Goal: Information Seeking & Learning: Learn about a topic

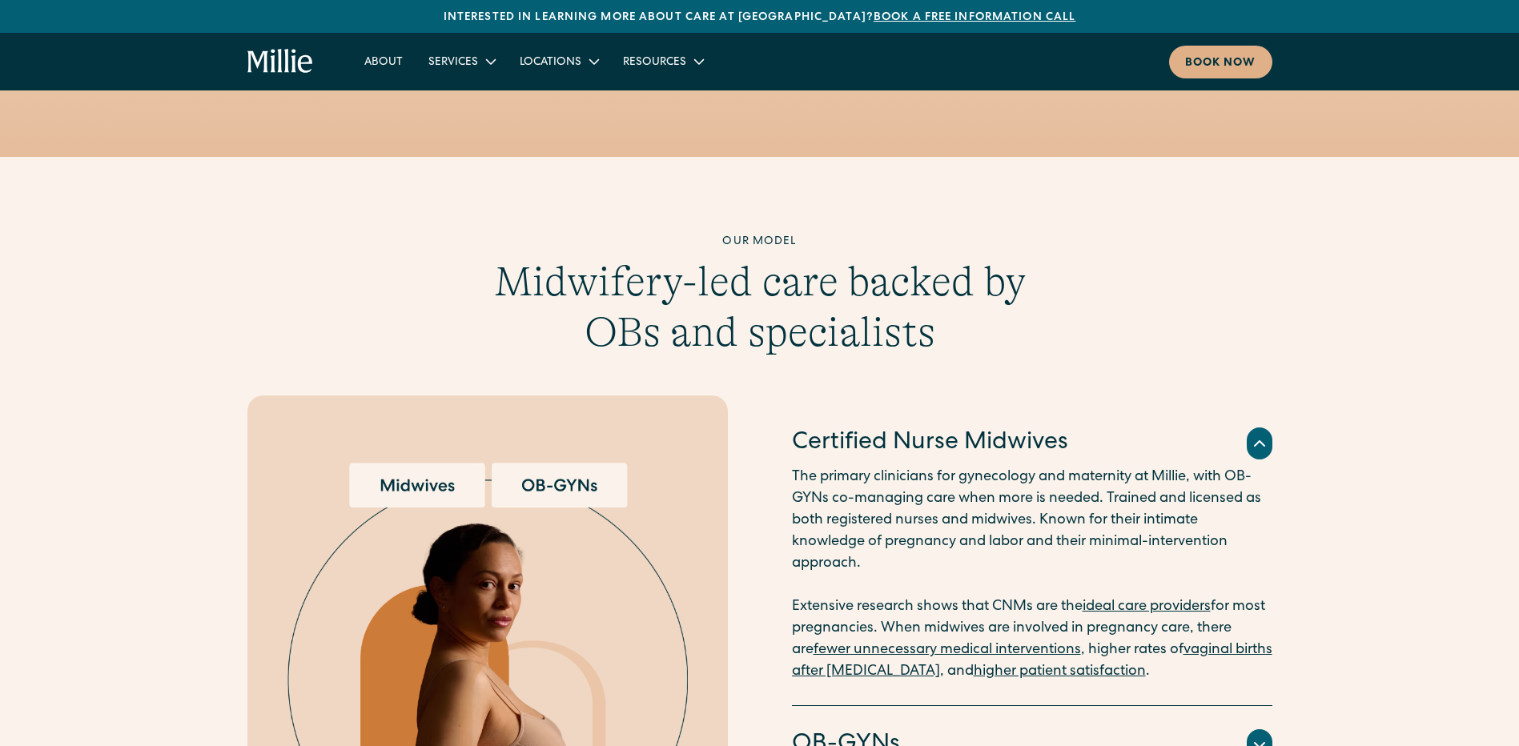
scroll to position [1735, 0]
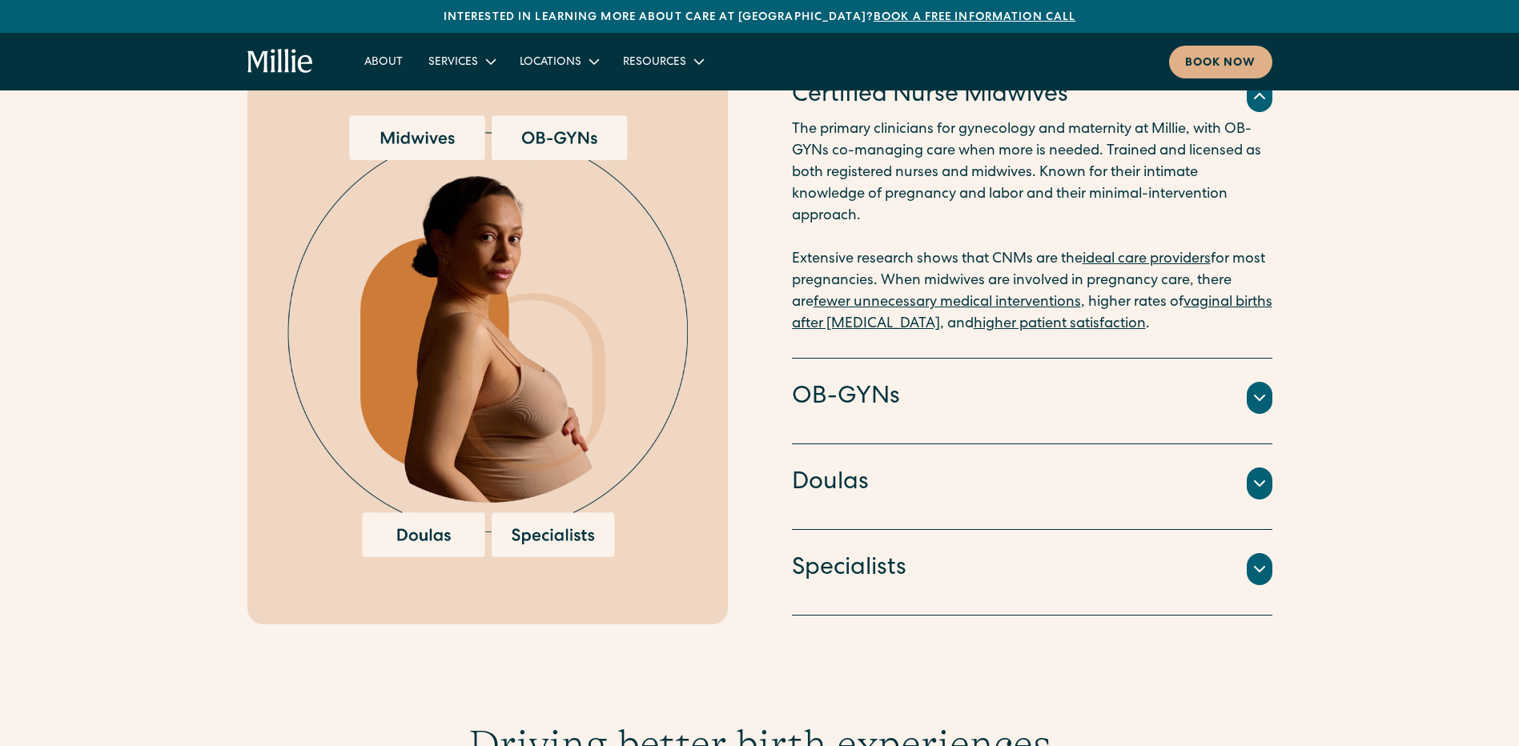
click at [959, 500] on div "Professionals trained to provide educational and emotional support throughout t…" at bounding box center [1032, 503] width 480 height 6
click at [1248, 468] on div at bounding box center [1260, 484] width 26 height 32
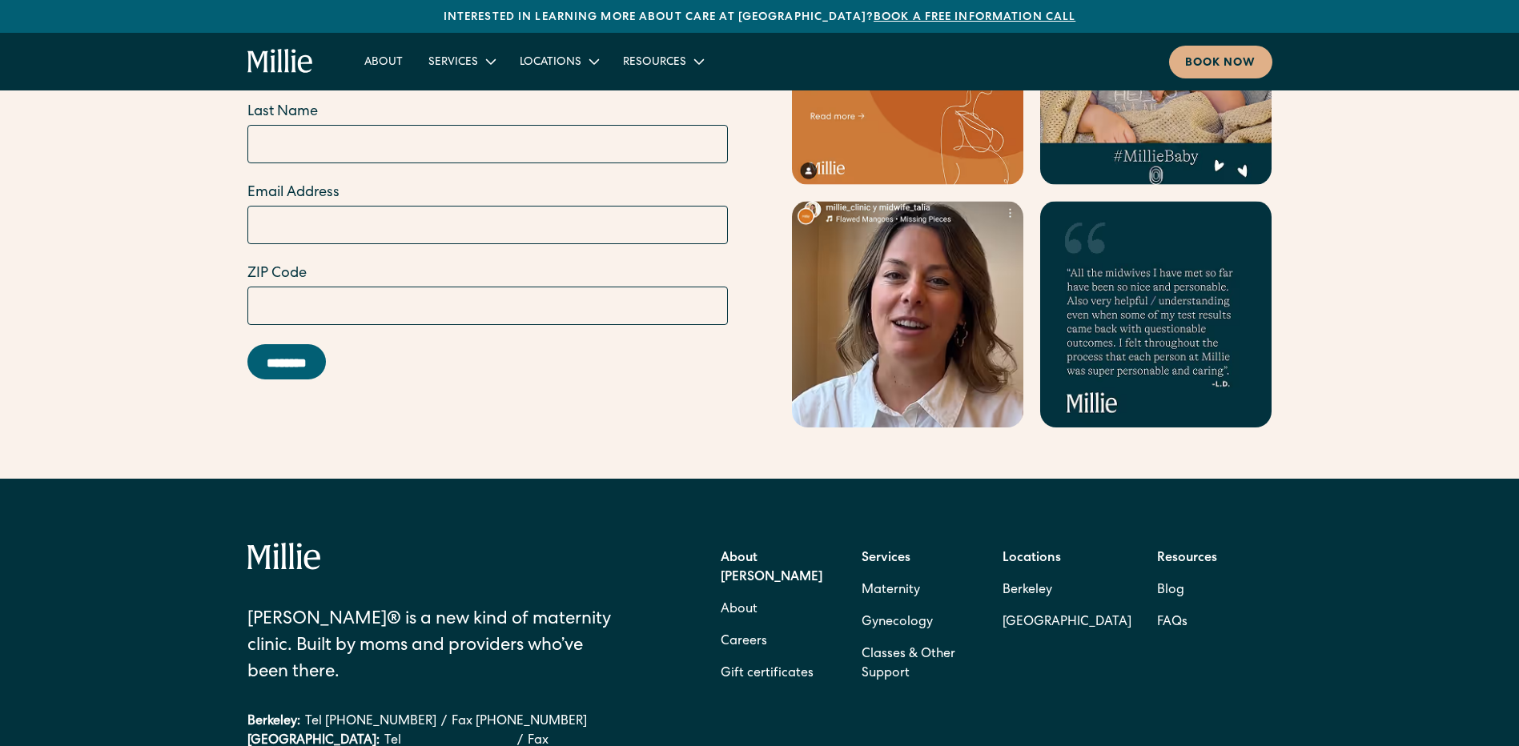
scroll to position [4858, 0]
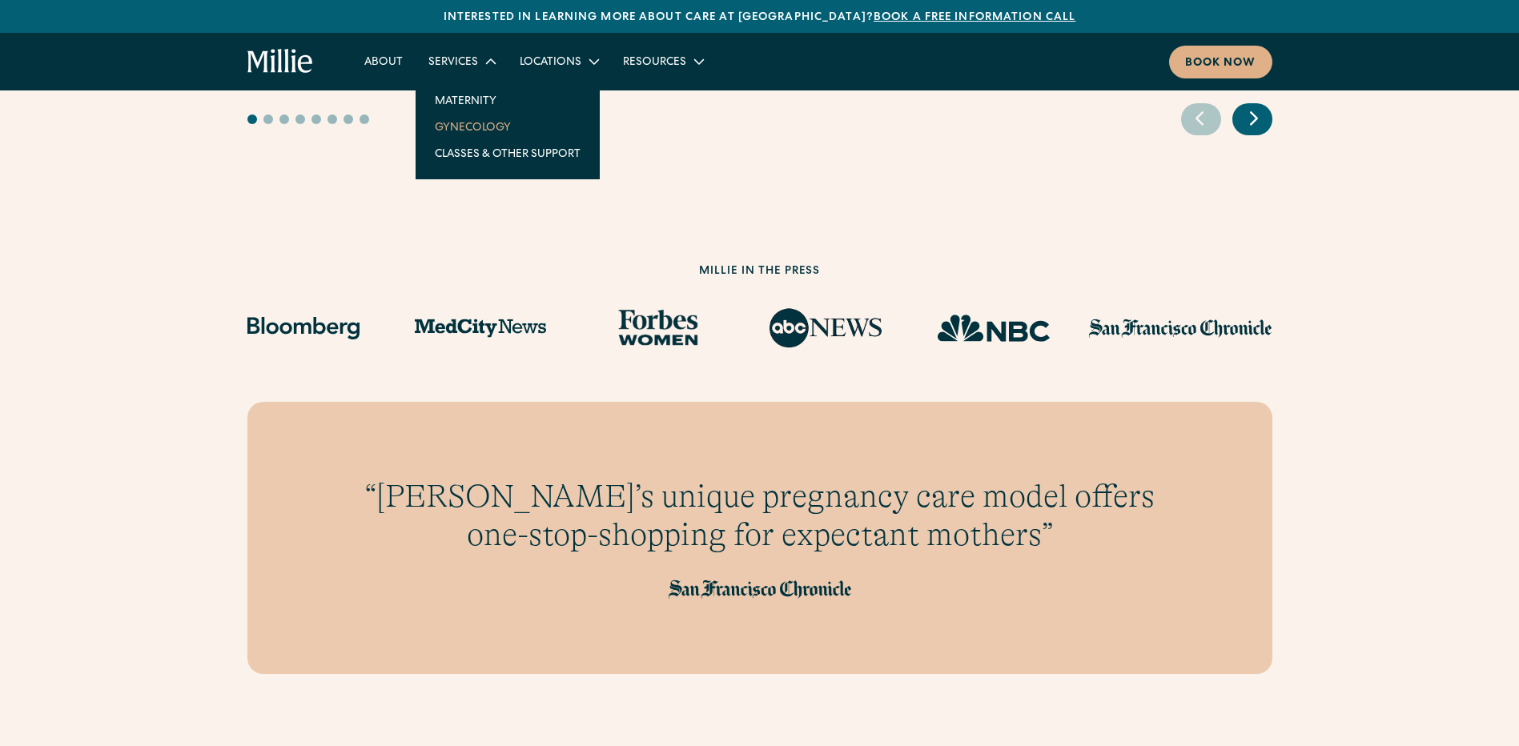
click at [472, 121] on link "Gynecology" at bounding box center [507, 127] width 171 height 26
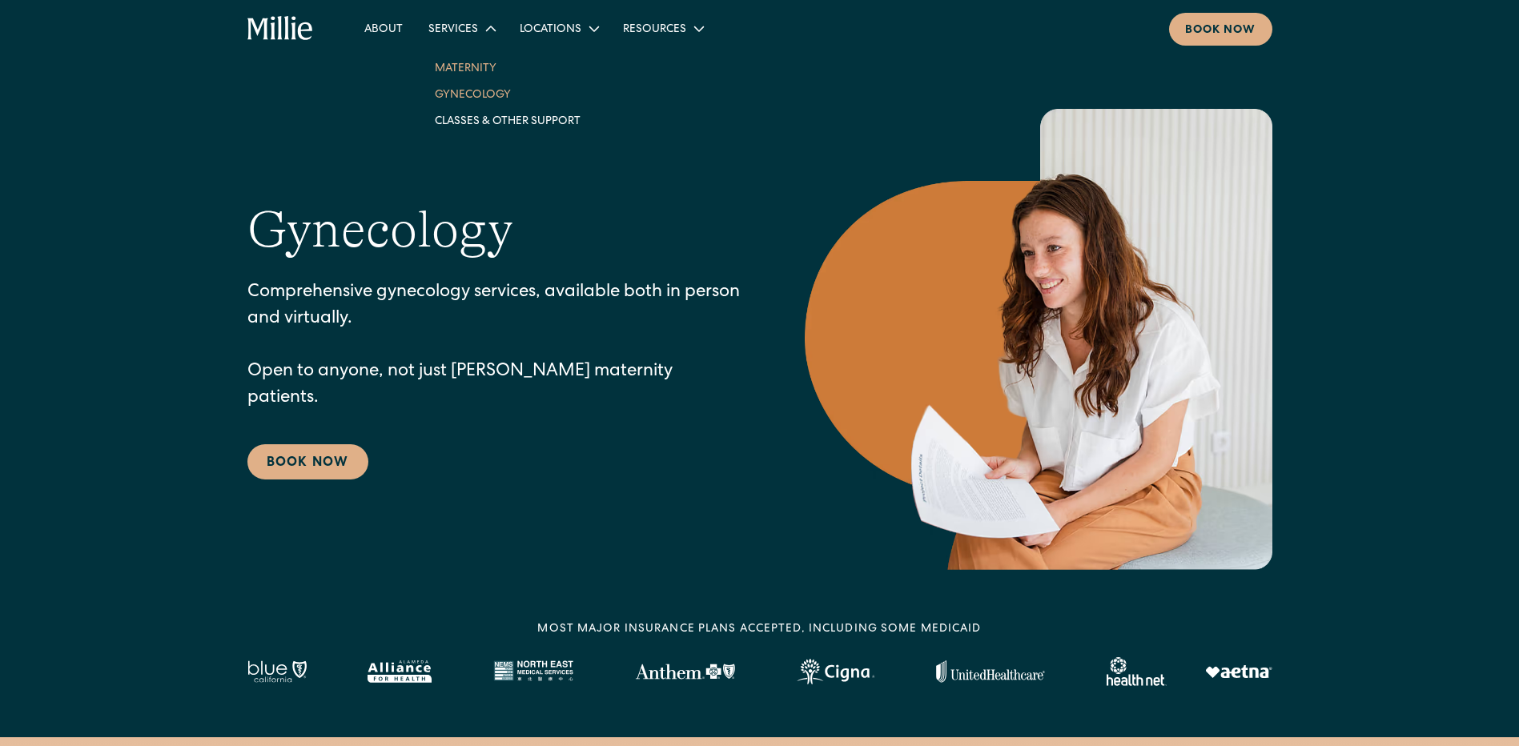
click at [466, 72] on link "Maternity" at bounding box center [507, 67] width 171 height 26
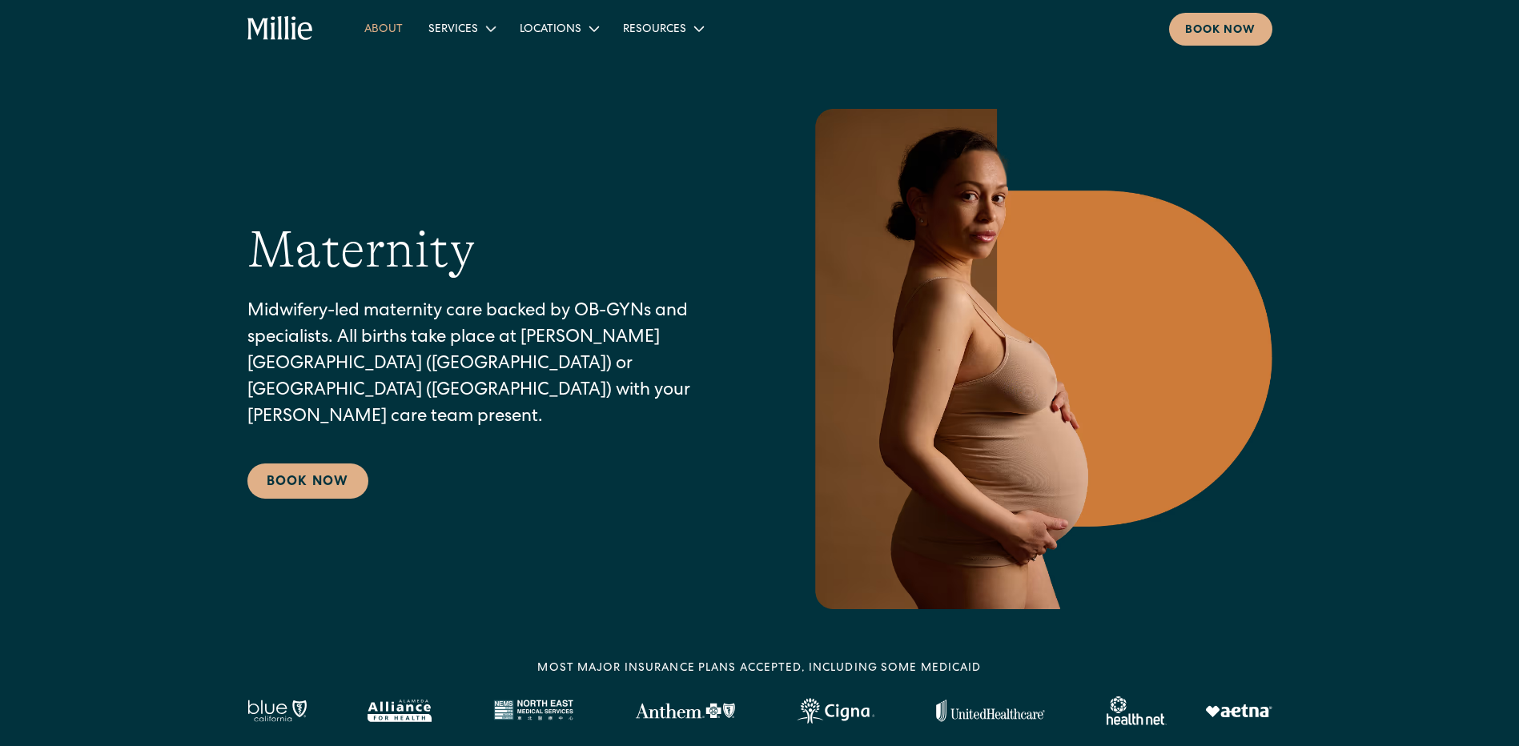
click at [393, 32] on link "About" at bounding box center [384, 28] width 64 height 26
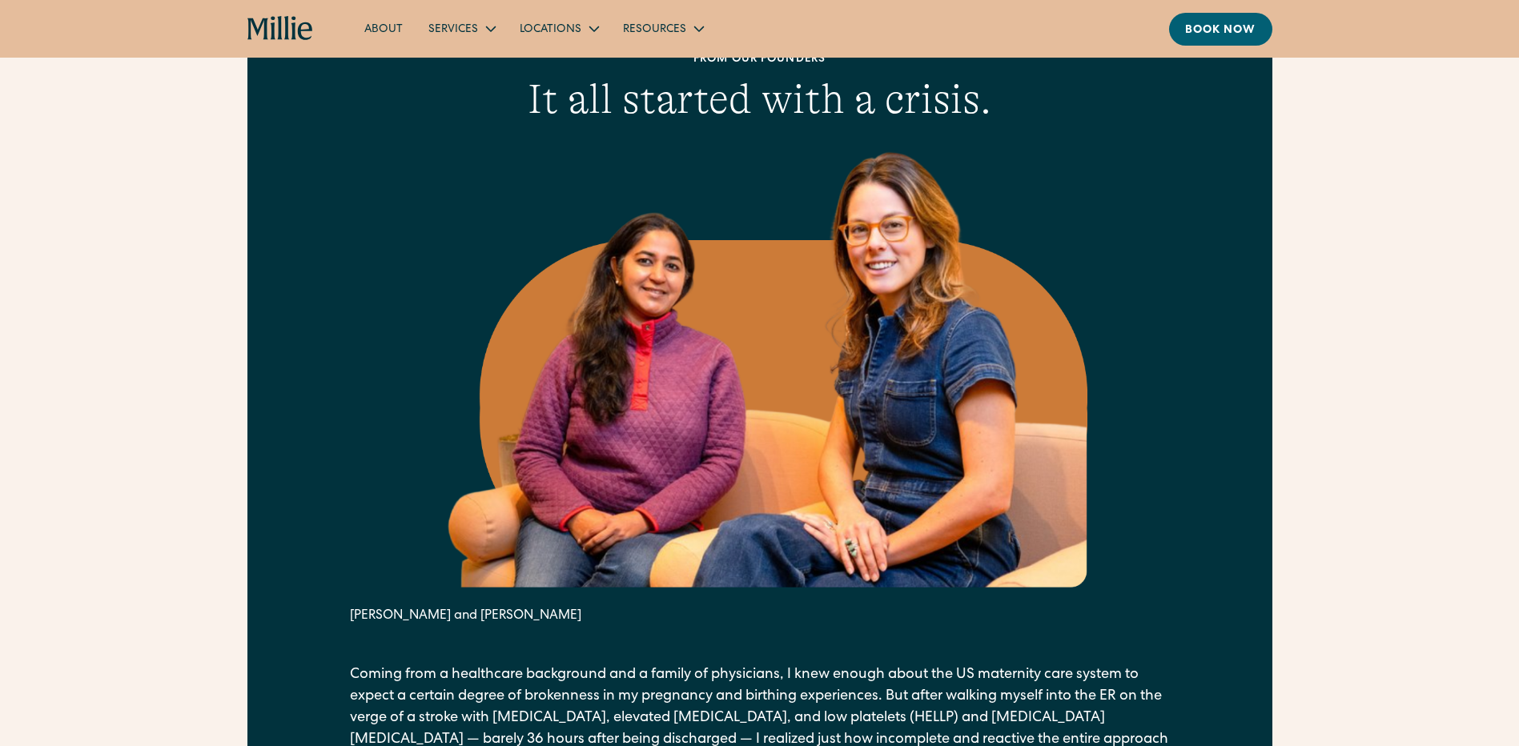
scroll to position [1041, 0]
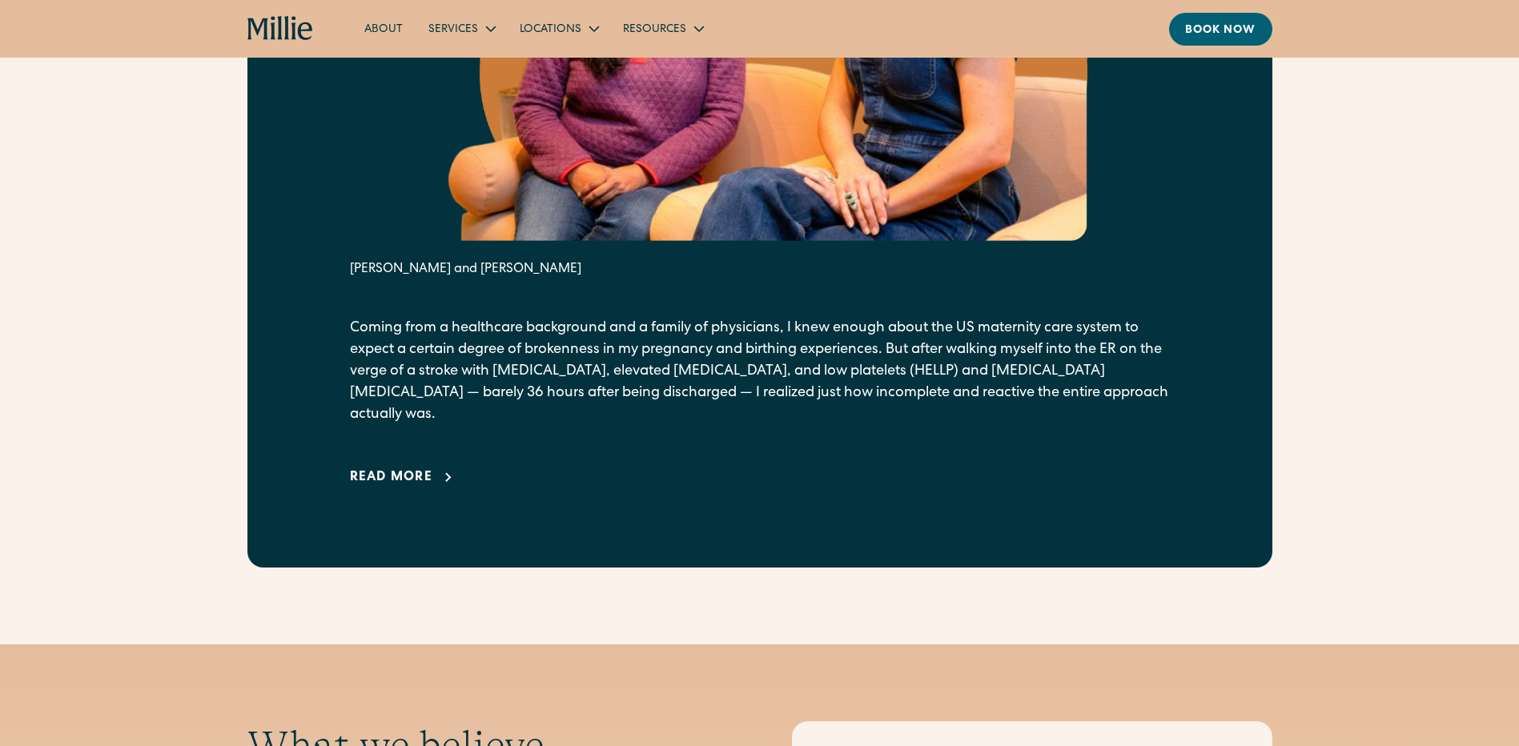
click at [433, 468] on link "Read more" at bounding box center [404, 477] width 109 height 19
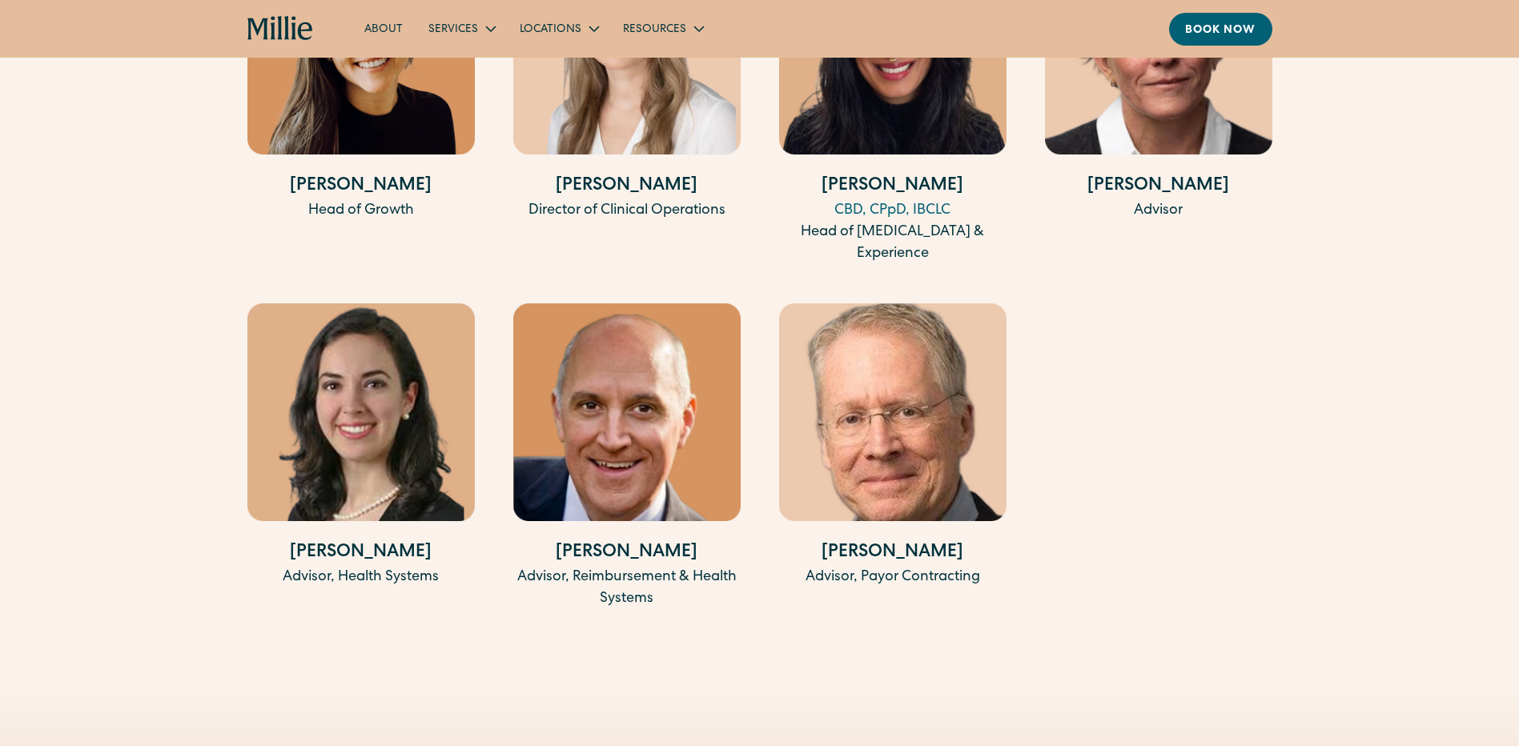
scroll to position [4858, 0]
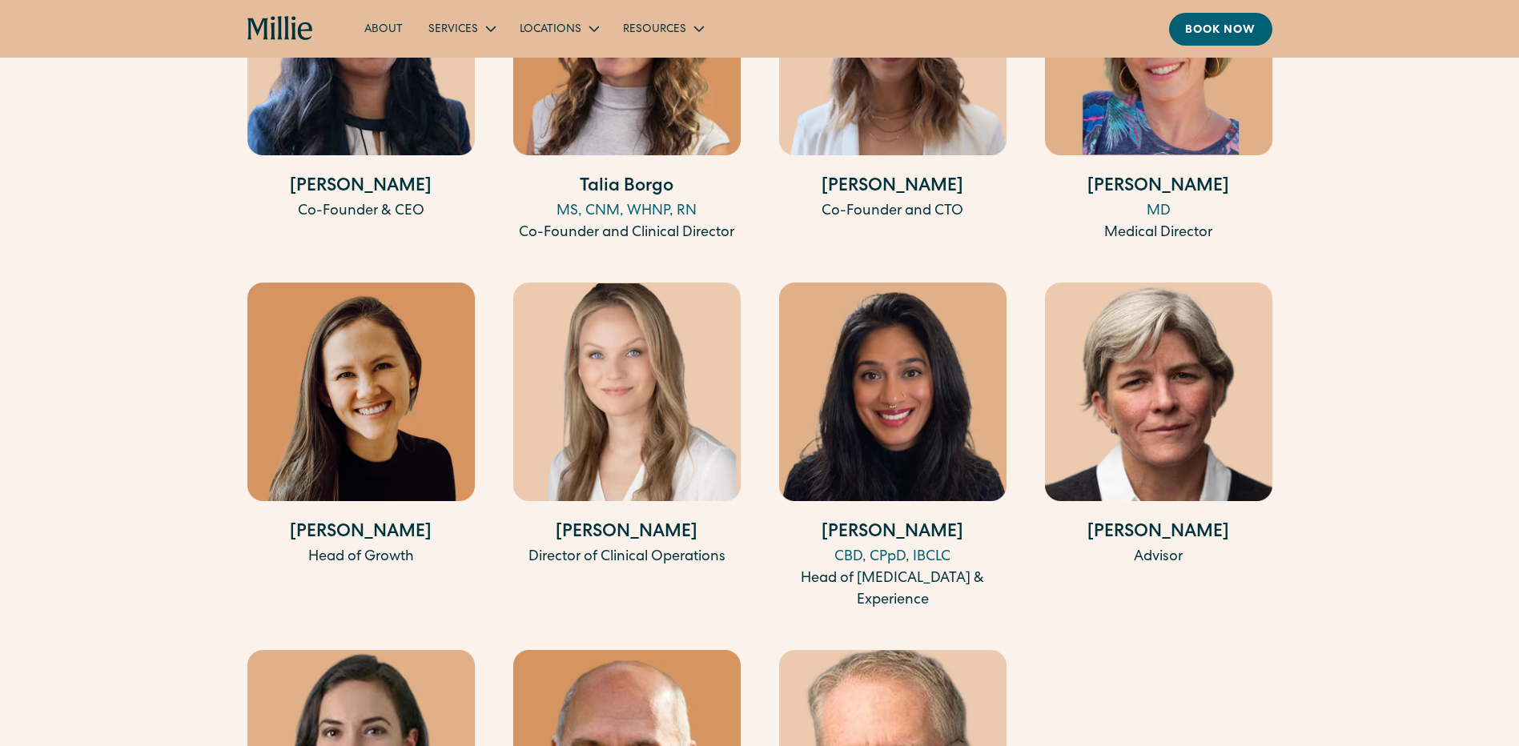
click at [926, 139] on div "Sarah Reynolds Co-Founder and CTO" at bounding box center [892, 91] width 227 height 307
click at [916, 115] on img at bounding box center [892, 47] width 227 height 218
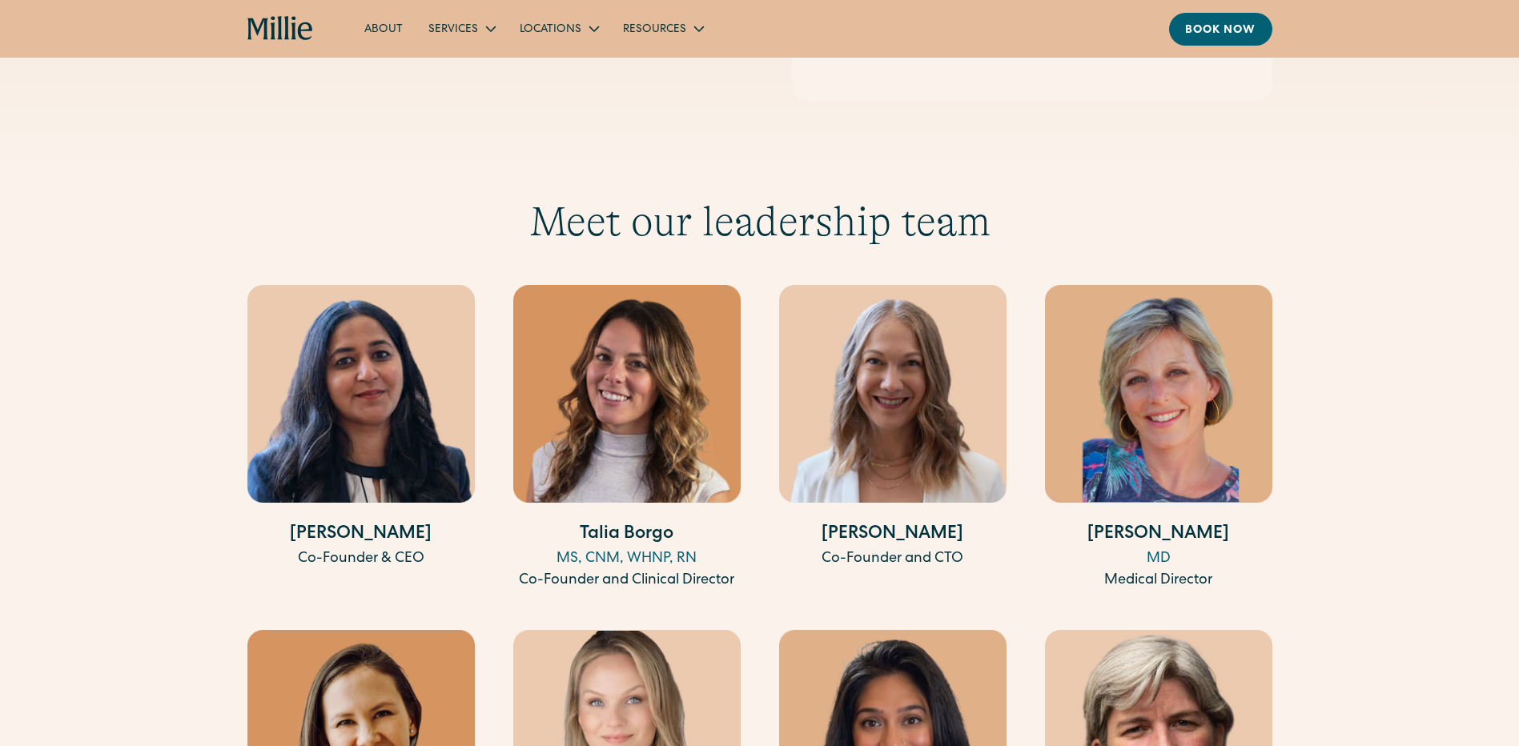
click at [407, 417] on img at bounding box center [360, 394] width 227 height 218
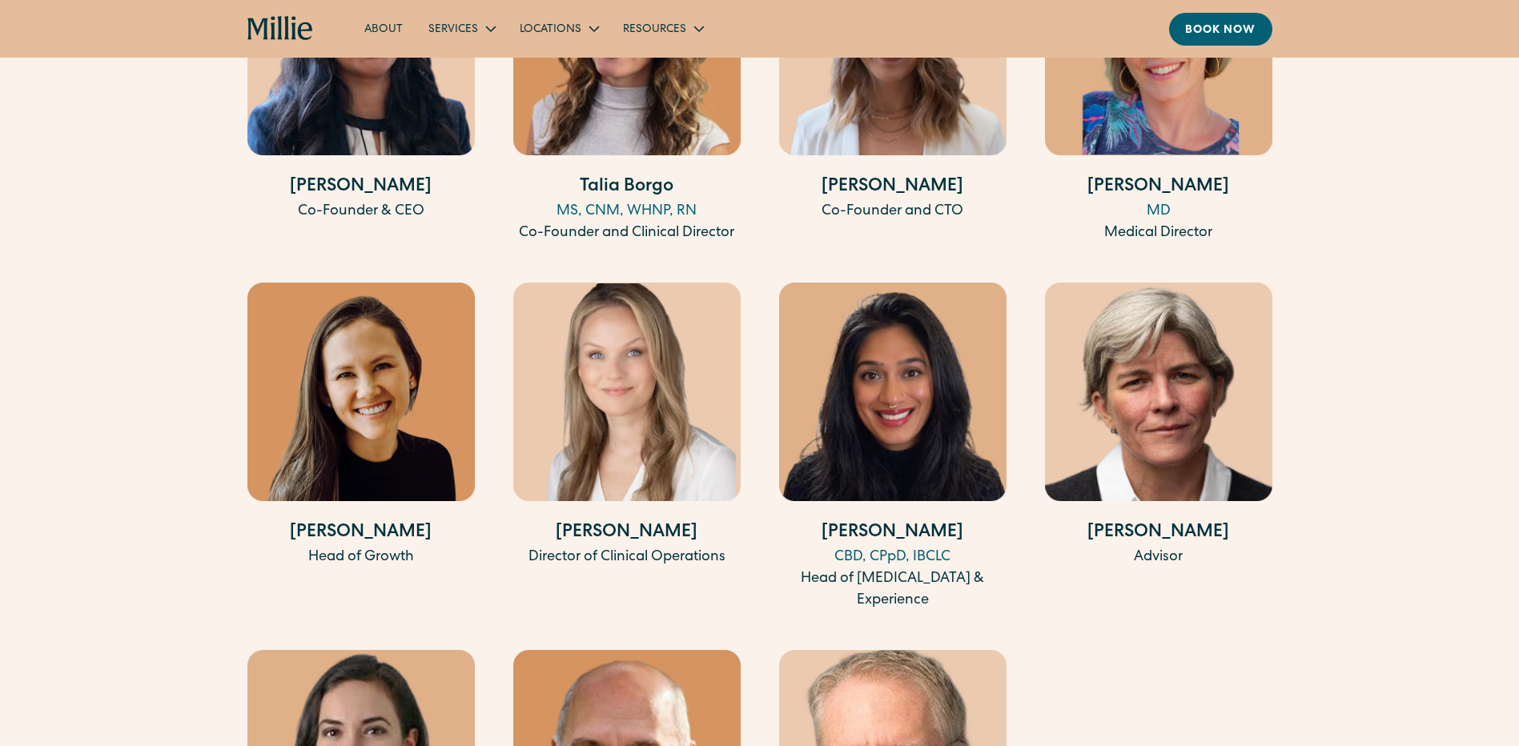
scroll to position [5205, 0]
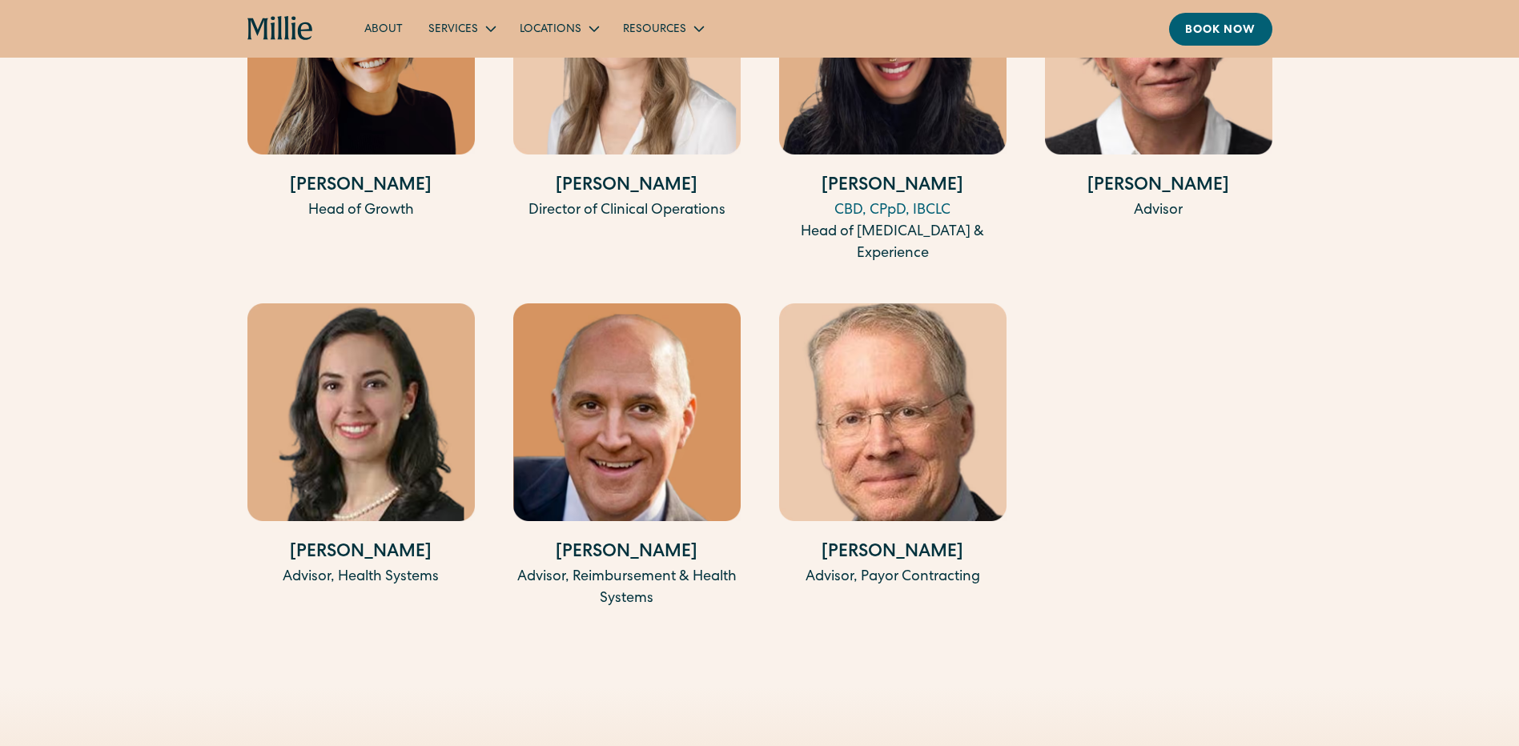
click at [357, 541] on h4 "Ann Lucena" at bounding box center [360, 554] width 227 height 26
click at [357, 567] on div "Advisor, Health Systems" at bounding box center [360, 578] width 227 height 22
